Goal: Task Accomplishment & Management: Manage account settings

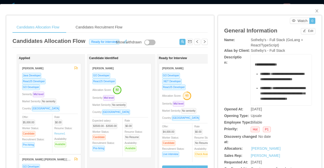
scroll to position [0, 43]
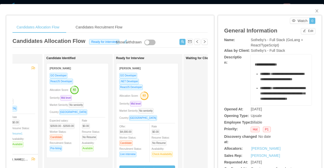
click at [193, 3] on div "Candidates Allocation Flow Candidates Recruitment Flow Candidates Allocation Fl…" at bounding box center [162, 84] width 324 height 168
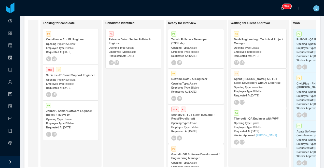
scroll to position [0, 16]
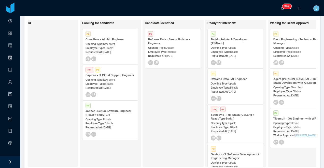
click at [115, 45] on div "Employee Type: Billable" at bounding box center [109, 47] width 49 height 5
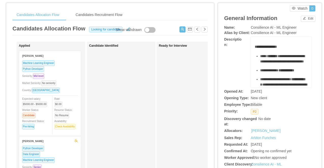
scroll to position [15, 0]
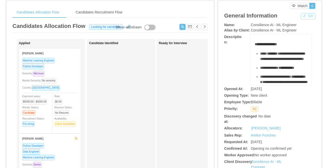
click at [304, 16] on button "Edit" at bounding box center [308, 16] width 14 height 6
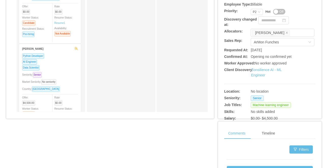
scroll to position [196, 0]
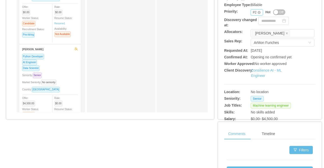
click at [254, 15] on div "P2" at bounding box center [255, 13] width 4 height 6
click at [254, 23] on li "P1" at bounding box center [256, 26] width 12 height 8
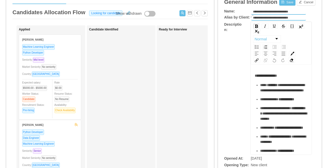
scroll to position [26, 0]
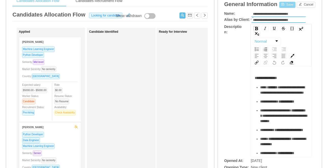
click at [289, 3] on button "Save" at bounding box center [287, 5] width 16 height 6
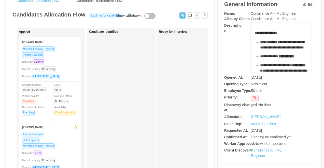
scroll to position [0, 0]
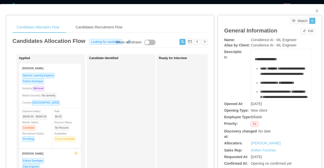
click at [203, 4] on div "Candidates Allocation Flow Candidates Recruitment Flow Candidates Allocation Fl…" at bounding box center [162, 84] width 324 height 168
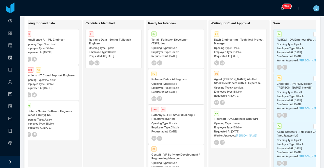
scroll to position [0, 92]
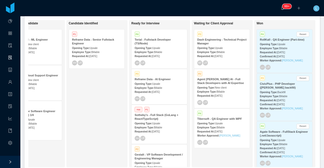
click at [214, 84] on strong "Agent Dora AI - Full Stack Developers with AI Expertise" at bounding box center [220, 81] width 47 height 7
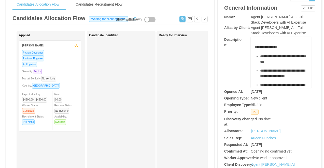
scroll to position [19, 0]
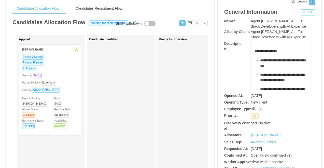
drag, startPoint x: 305, startPoint y: 11, endPoint x: 301, endPoint y: 11, distance: 4.6
click at [305, 11] on button "Edit" at bounding box center [308, 12] width 14 height 6
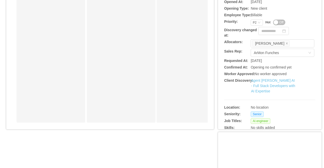
scroll to position [202, 0]
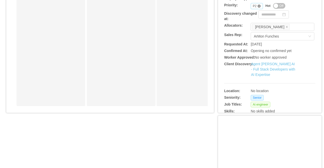
click at [257, 8] on icon "icon: close-circle" at bounding box center [258, 6] width 3 height 3
click at [251, 9] on div "Priority" at bounding box center [254, 6] width 8 height 6
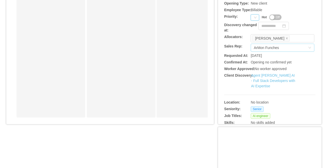
scroll to position [184, 0]
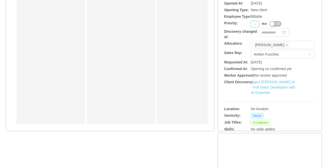
click at [251, 27] on div "Priority" at bounding box center [254, 24] width 8 height 6
click at [256, 54] on li "P3" at bounding box center [255, 54] width 10 height 8
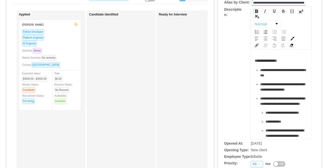
scroll to position [21, 0]
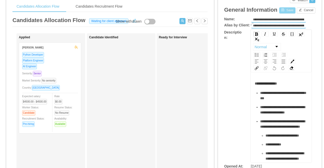
click at [285, 9] on button "Save" at bounding box center [287, 10] width 16 height 6
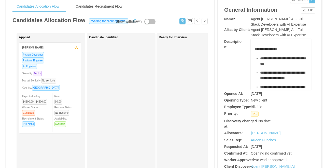
scroll to position [0, 0]
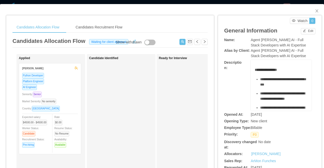
click at [207, 1] on div "**********" at bounding box center [162, 84] width 324 height 168
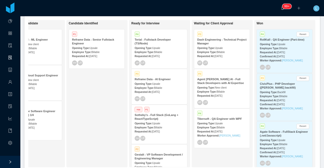
click at [94, 43] on div "Reframe Data - Senior Fullstack Engineer" at bounding box center [96, 42] width 49 height 8
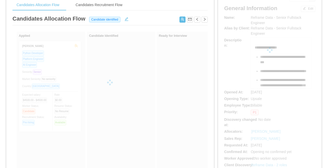
scroll to position [23, 0]
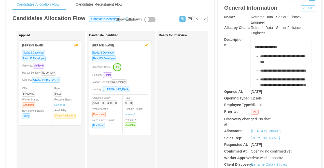
click at [305, 9] on button "Edit" at bounding box center [308, 8] width 14 height 6
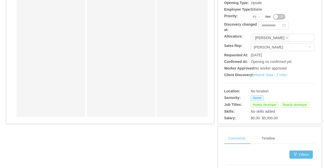
click at [279, 20] on button "Off" at bounding box center [279, 17] width 12 height 6
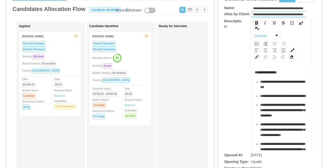
scroll to position [25, 0]
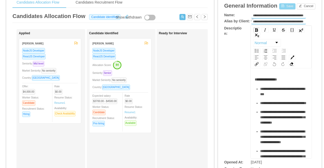
click at [284, 6] on button "Save" at bounding box center [287, 6] width 16 height 6
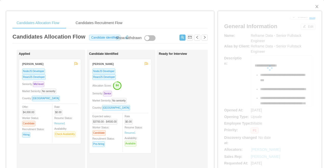
scroll to position [0, 0]
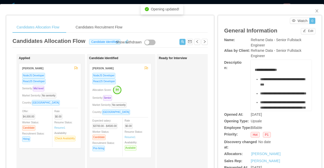
click at [201, 2] on div "**********" at bounding box center [162, 84] width 324 height 168
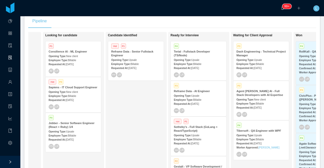
scroll to position [0, 38]
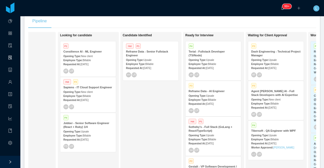
click at [90, 52] on strong "Consilience AI - ML Engineer" at bounding box center [82, 51] width 38 height 3
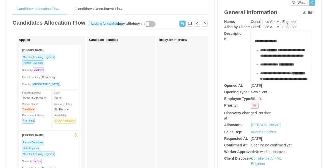
scroll to position [17, 0]
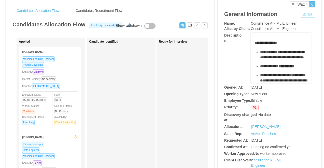
drag, startPoint x: 301, startPoint y: 14, endPoint x: 295, endPoint y: 14, distance: 5.9
click at [301, 14] on button "Edit" at bounding box center [308, 15] width 14 height 6
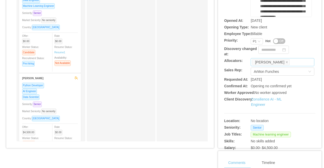
scroll to position [161, 0]
drag, startPoint x: 285, startPoint y: 22, endPoint x: 285, endPoint y: 18, distance: 3.8
click at [285, 19] on div "**********" at bounding box center [269, 12] width 91 height 282
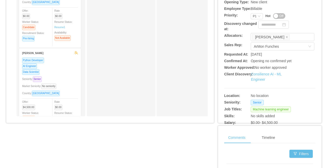
scroll to position [196, 0]
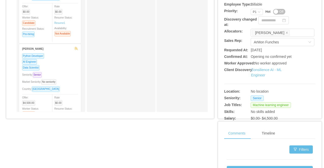
click at [277, 14] on button "Off" at bounding box center [279, 12] width 12 height 6
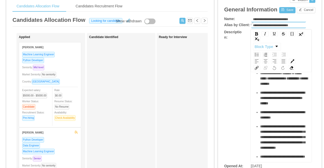
scroll to position [22, 0]
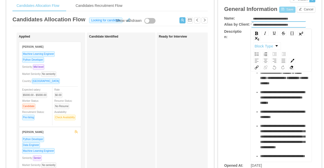
click at [285, 9] on button "Save" at bounding box center [287, 10] width 16 height 6
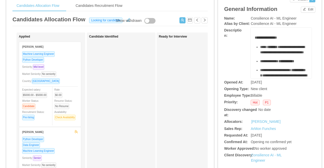
scroll to position [0, 0]
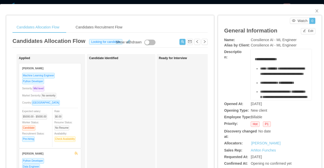
click at [215, 2] on div "Candidates Allocation Flow Candidates Recruitment Flow Candidates Allocation Fl…" at bounding box center [162, 84] width 324 height 168
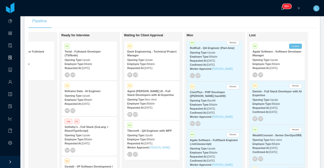
scroll to position [4, 0]
click at [293, 48] on button "Confirm" at bounding box center [295, 46] width 13 height 5
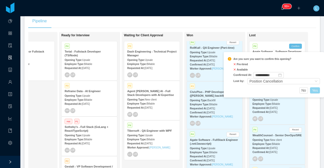
click at [315, 91] on button "Yes" at bounding box center [315, 90] width 10 height 6
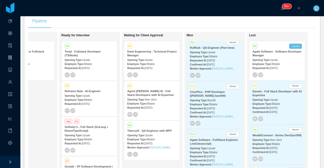
click at [274, 100] on span "Upsale" at bounding box center [274, 100] width 8 height 3
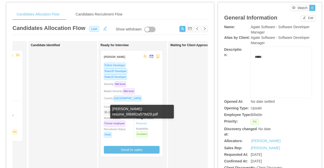
scroll to position [29, 0]
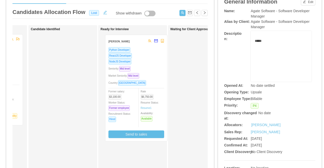
drag, startPoint x: 148, startPoint y: 69, endPoint x: 153, endPoint y: 70, distance: 4.4
click at [153, 70] on div "Ready for Interview Agustin Ariel Bustamante Python Developer ReactJS Developer…" at bounding box center [135, 152] width 71 height 250
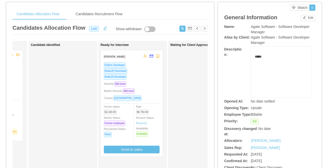
scroll to position [0, 0]
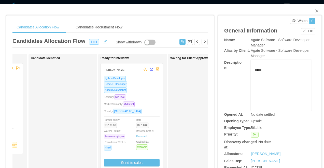
click at [164, 3] on div "Candidates Allocation Flow Candidates Recruitment Flow Candidates Allocation Fl…" at bounding box center [162, 84] width 324 height 168
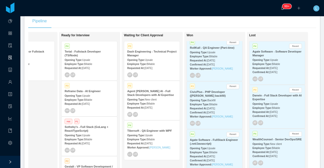
click at [276, 105] on span "Upsale" at bounding box center [274, 104] width 8 height 3
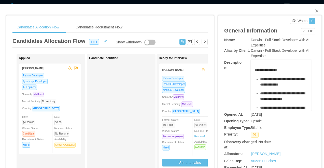
click at [59, 89] on div "AI Engineer" at bounding box center [50, 87] width 56 height 6
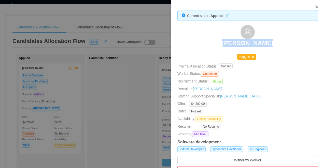
drag, startPoint x: 272, startPoint y: 40, endPoint x: 217, endPoint y: 41, distance: 55.2
click at [217, 41] on div "Gustavo Silva" at bounding box center [247, 37] width 140 height 25
copy h3 "Gustavo Silva"
click at [69, 99] on div at bounding box center [162, 84] width 324 height 168
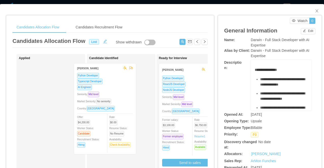
drag, startPoint x: 62, startPoint y: 84, endPoint x: 117, endPoint y: 84, distance: 54.9
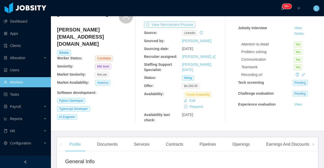
scroll to position [28, 0]
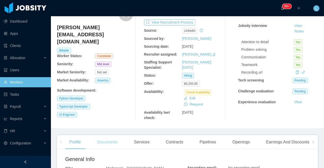
click at [104, 142] on div "Documents" at bounding box center [107, 142] width 29 height 14
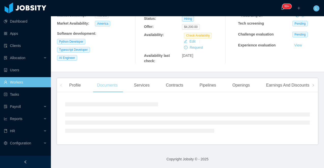
scroll to position [93, 0]
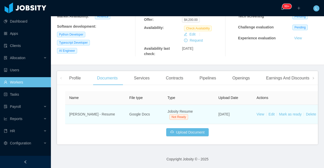
click at [260, 117] on td "View Edit Mark as ready Delete" at bounding box center [290, 114] width 76 height 19
click at [260, 114] on link "View" at bounding box center [260, 114] width 8 height 4
click at [285, 114] on link "Mark as ready" at bounding box center [290, 114] width 23 height 4
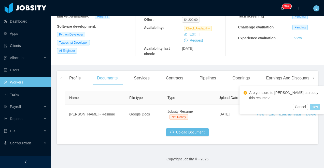
click at [315, 106] on button "Yes" at bounding box center [315, 107] width 10 height 6
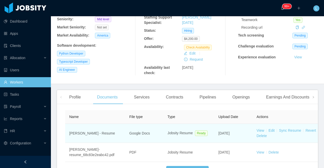
scroll to position [0, 0]
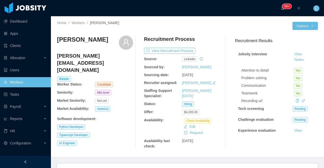
click at [74, 41] on h3 "Gustavo Silva" at bounding box center [82, 40] width 51 height 8
copy div "Gustavo Silva"
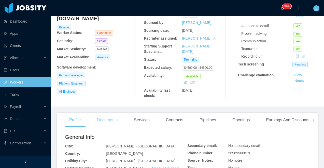
scroll to position [52, 0]
